Goal: Task Accomplishment & Management: Use online tool/utility

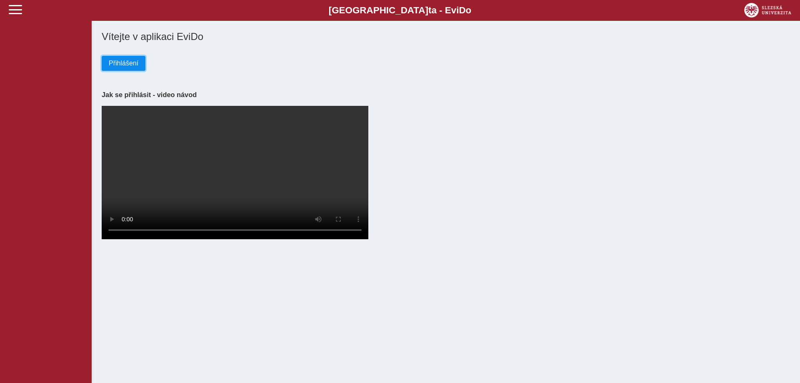
click at [139, 67] on button "Přihlášení" at bounding box center [124, 63] width 44 height 15
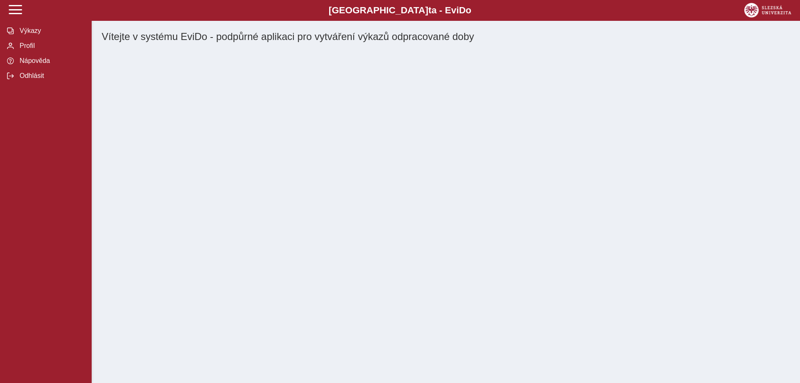
click at [139, 67] on div "Slezská univerzi t a - Evi D o EviDo Výkazy Profil Nápověda Odhlásit Vítejte v …" at bounding box center [400, 191] width 800 height 383
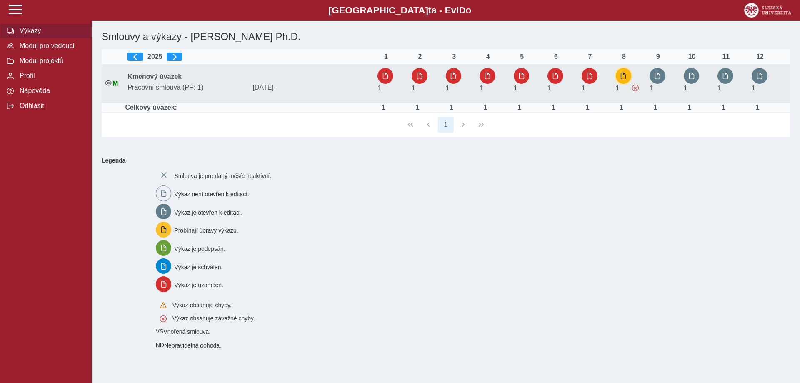
click at [625, 76] on span "button" at bounding box center [623, 75] width 7 height 7
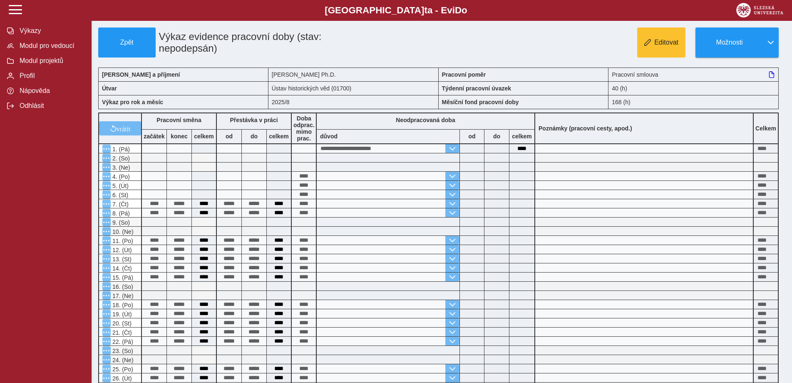
scroll to position [184, 0]
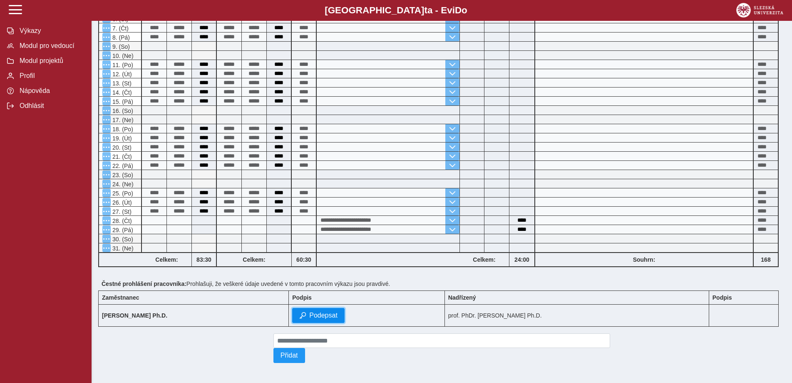
click at [338, 311] on span "Podepsat" at bounding box center [323, 314] width 28 height 7
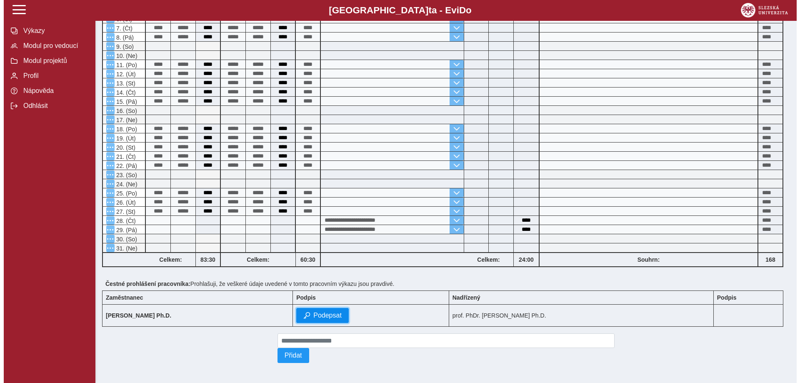
scroll to position [172, 0]
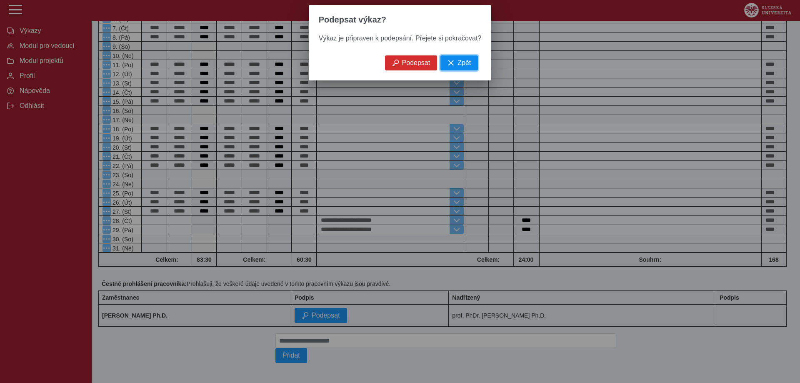
click at [457, 67] on span "Zpět" at bounding box center [463, 62] width 13 height 7
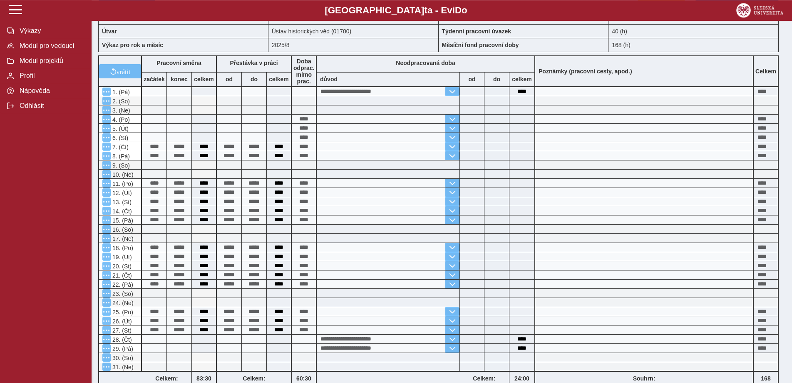
scroll to position [184, 0]
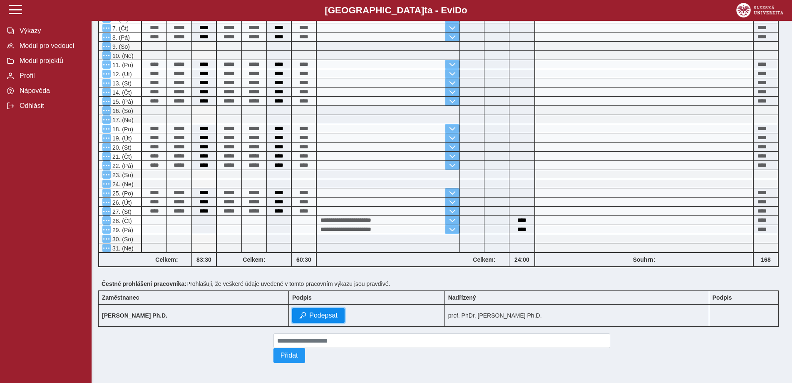
click at [338, 313] on span "Podepsat" at bounding box center [323, 314] width 28 height 7
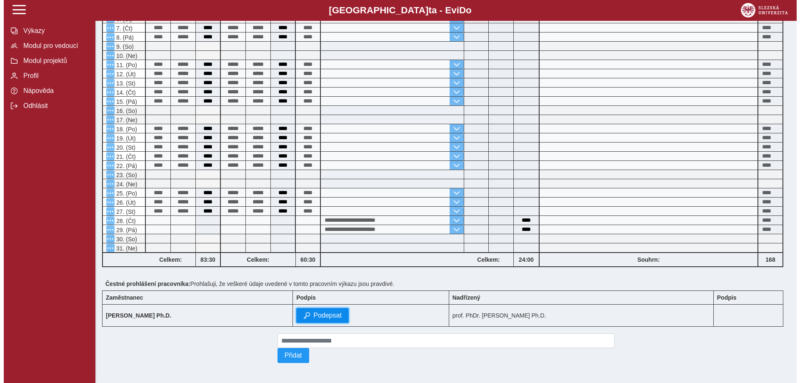
scroll to position [172, 0]
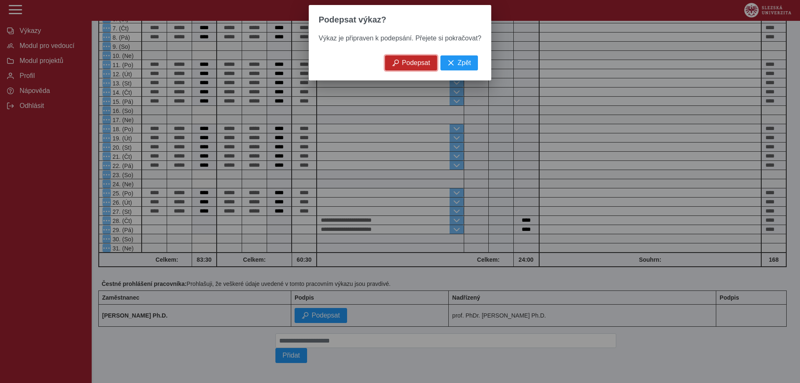
click at [403, 63] on span "Podepsat" at bounding box center [416, 62] width 28 height 7
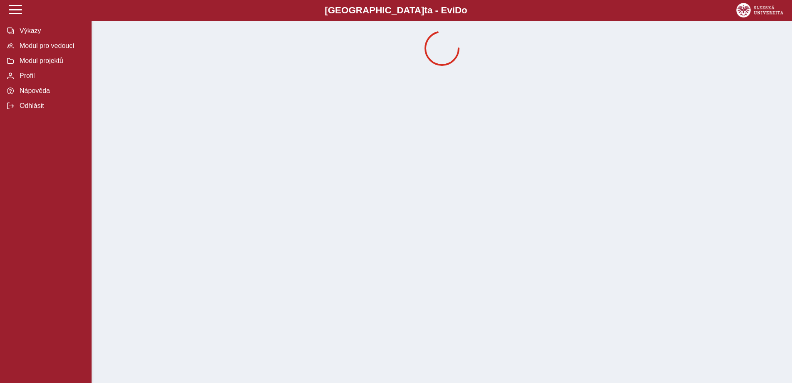
scroll to position [0, 0]
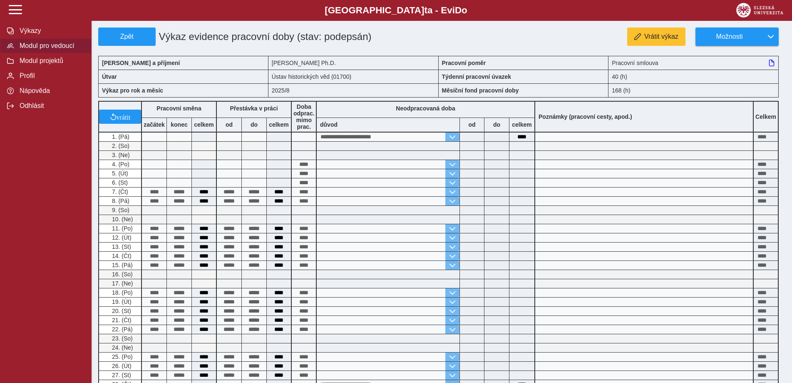
click at [65, 50] on span "Modul pro vedoucí" at bounding box center [50, 45] width 67 height 7
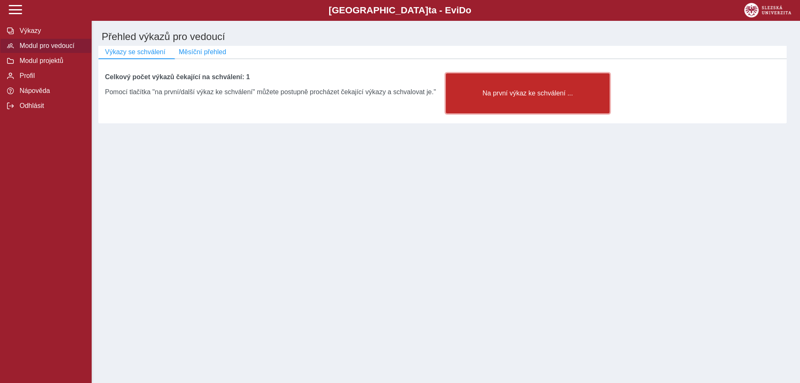
click at [547, 90] on button "Na první výkaz ke schválení ..." at bounding box center [528, 93] width 164 height 40
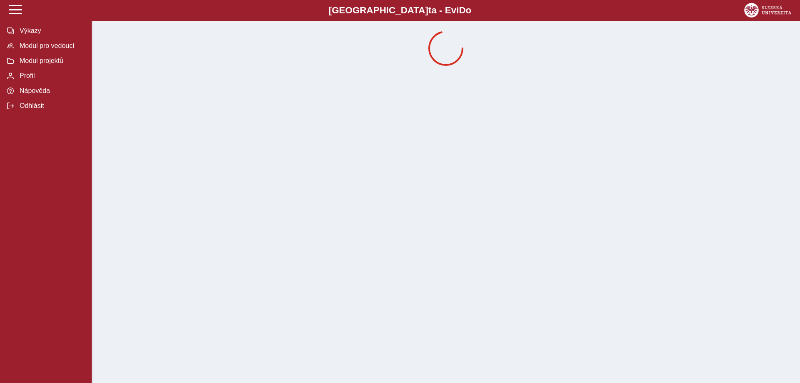
click at [528, 12] on b "Slezská univerzi t a - Evi D o" at bounding box center [400, 10] width 750 height 11
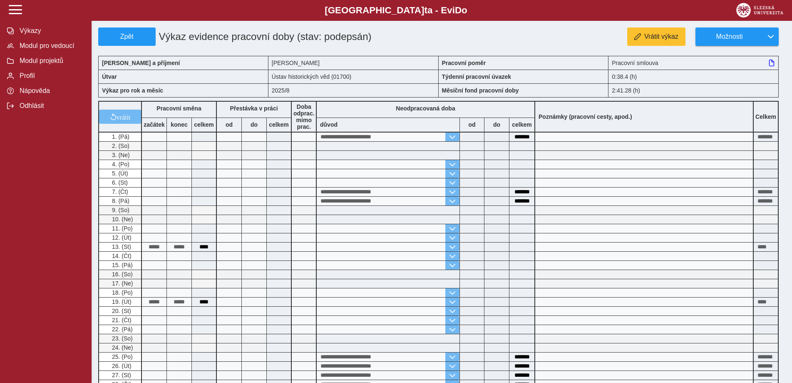
scroll to position [202, 0]
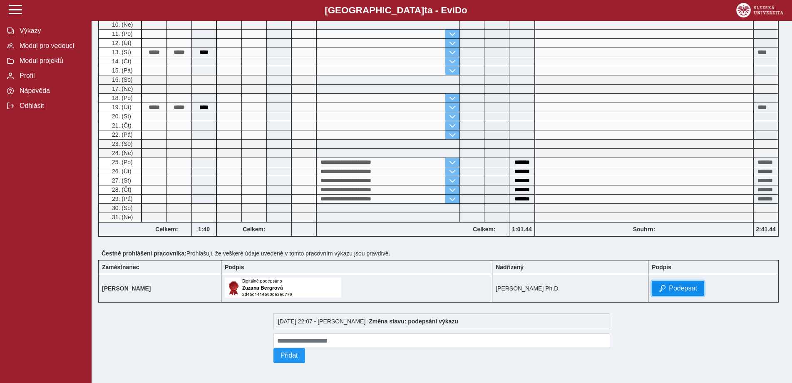
click at [684, 285] on span "Podepsat" at bounding box center [683, 287] width 28 height 7
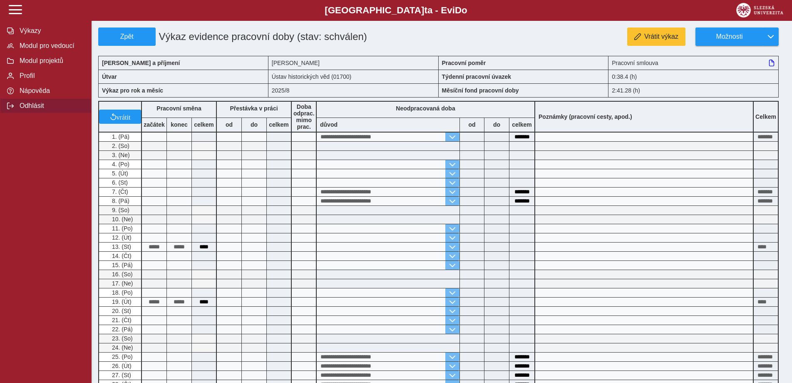
click at [35, 110] on span "Odhlásit" at bounding box center [50, 105] width 67 height 7
